Goal: Task Accomplishment & Management: Manage account settings

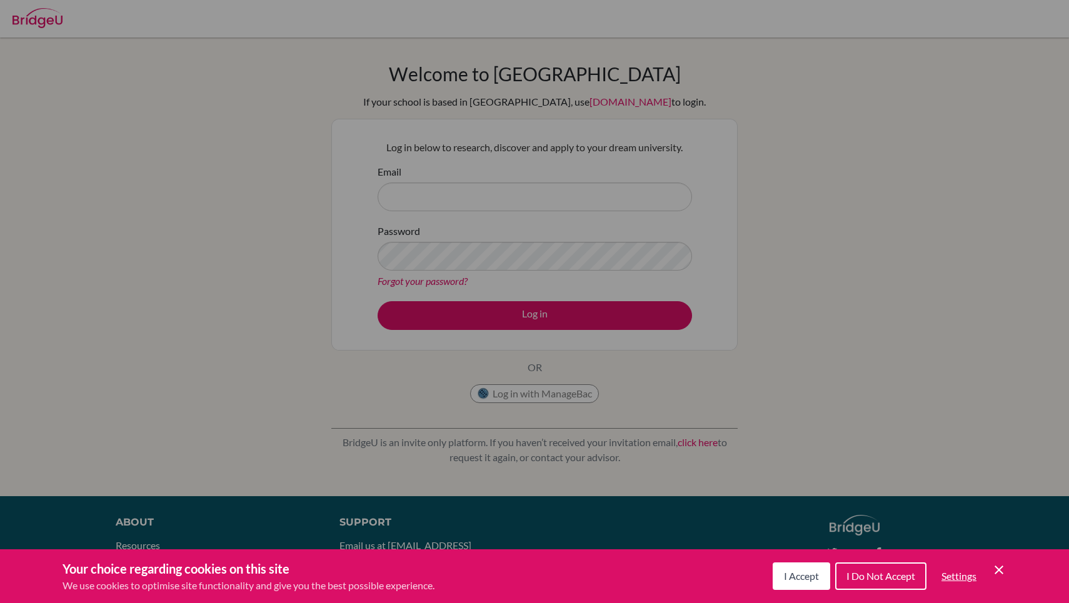
click at [813, 564] on button "I Accept" at bounding box center [800, 575] width 57 height 27
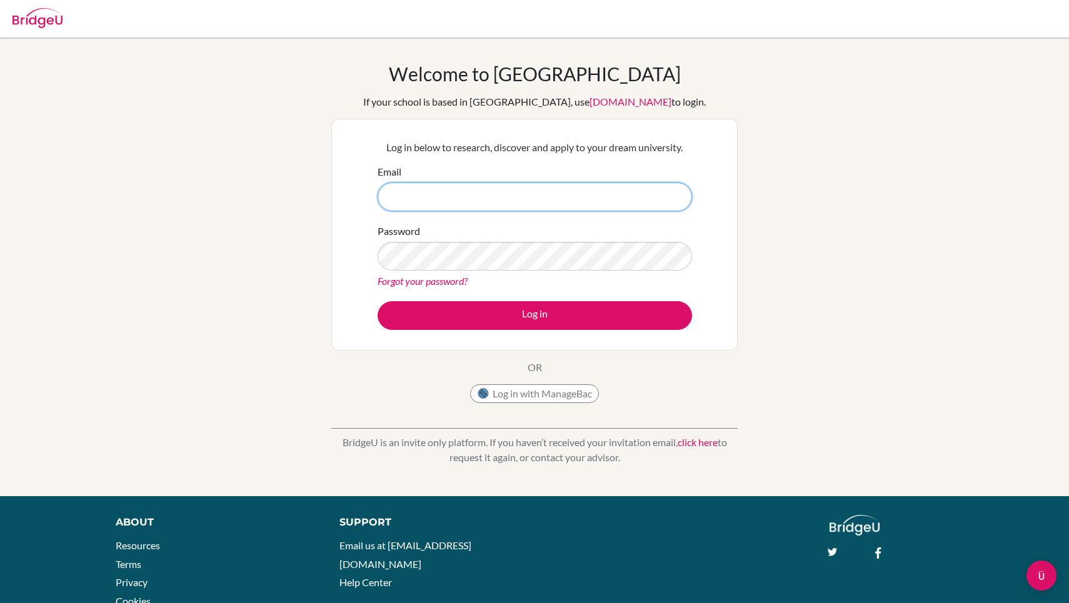
click at [480, 197] on input "Email" at bounding box center [534, 196] width 314 height 29
type input "v"
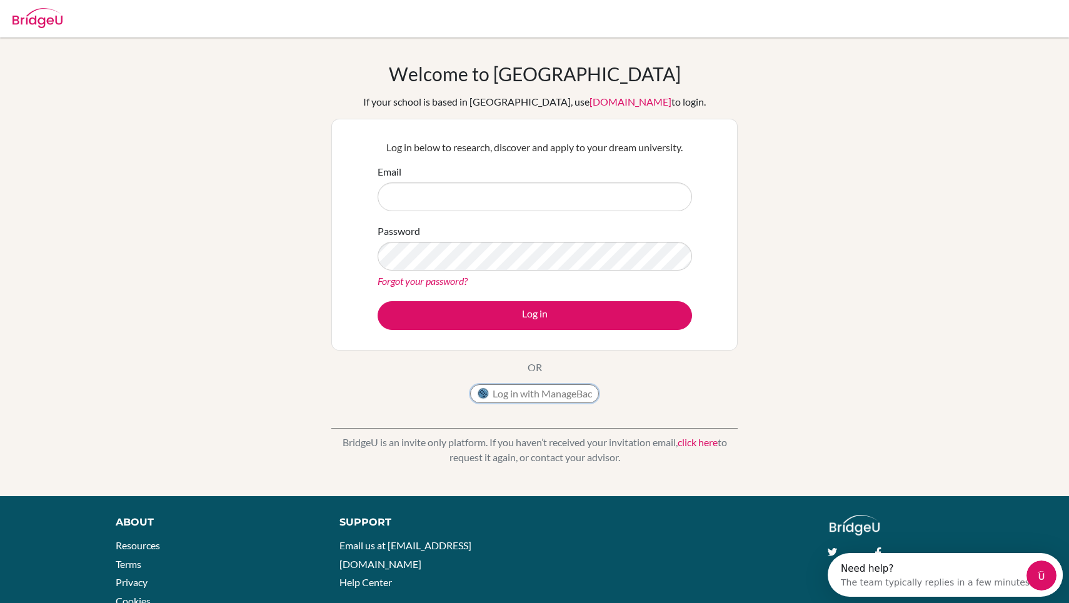
click at [576, 391] on button "Log in with ManageBac" at bounding box center [534, 393] width 129 height 19
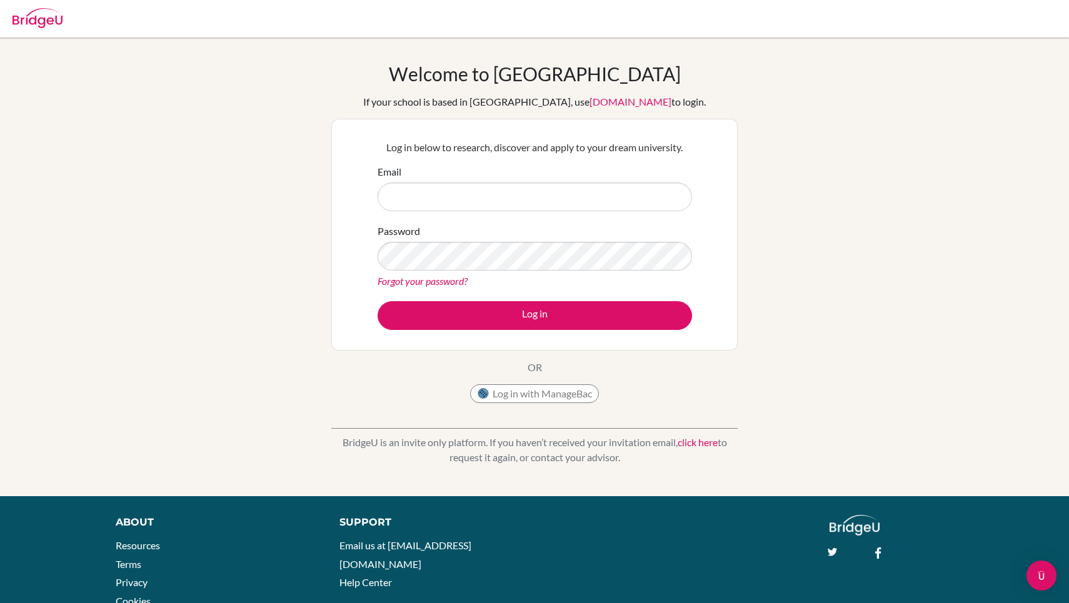
click at [557, 208] on input "Email" at bounding box center [534, 196] width 314 height 29
type input "Vivek.baskar@candorschool.net"
click at [377, 301] on button "Log in" at bounding box center [534, 315] width 314 height 29
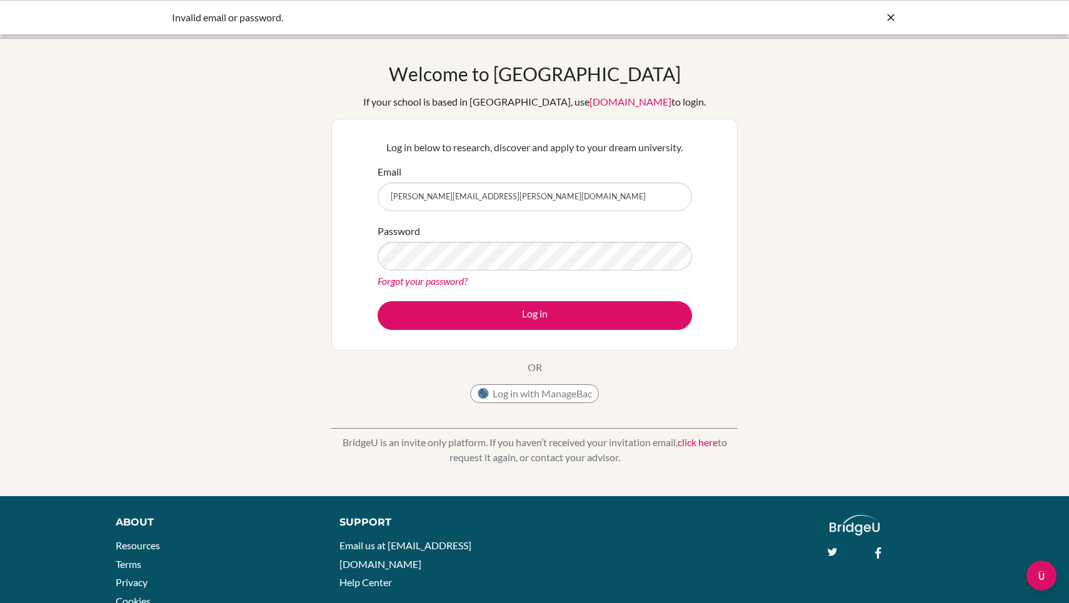
click at [377, 301] on button "Log in" at bounding box center [534, 315] width 314 height 29
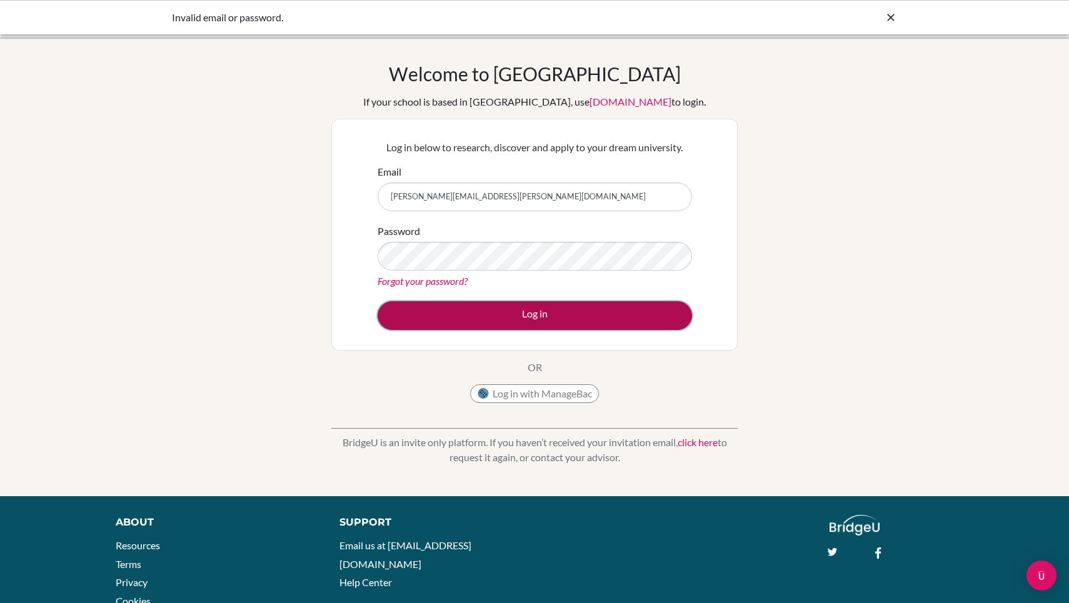
click at [599, 328] on button "Log in" at bounding box center [534, 315] width 314 height 29
